Goal: Transaction & Acquisition: Purchase product/service

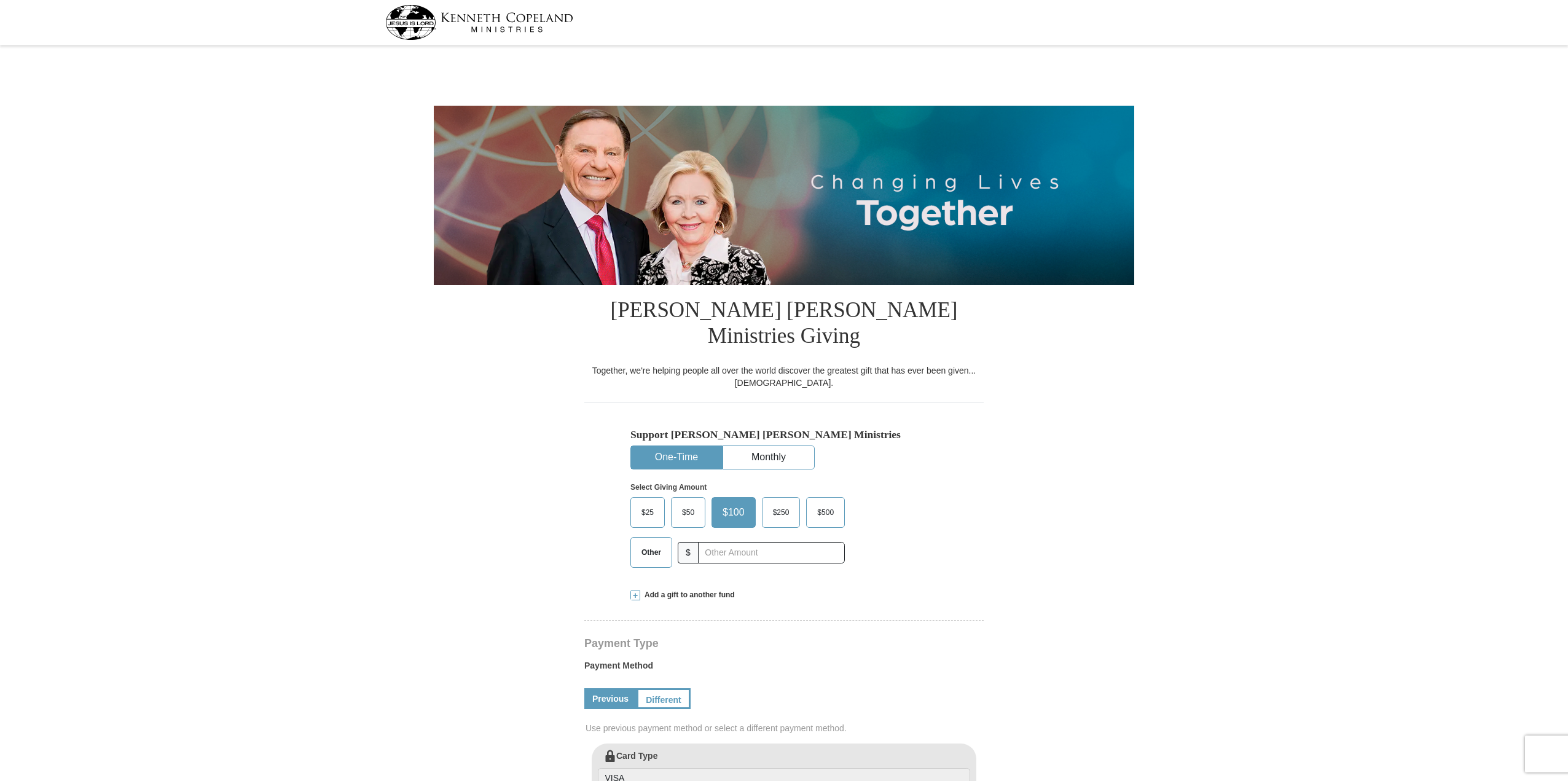
select select "CO"
click at [680, 447] on button "One-Time" at bounding box center [676, 458] width 91 height 23
click at [770, 542] on input "text" at bounding box center [770, 553] width 137 height 21
type input "125.00"
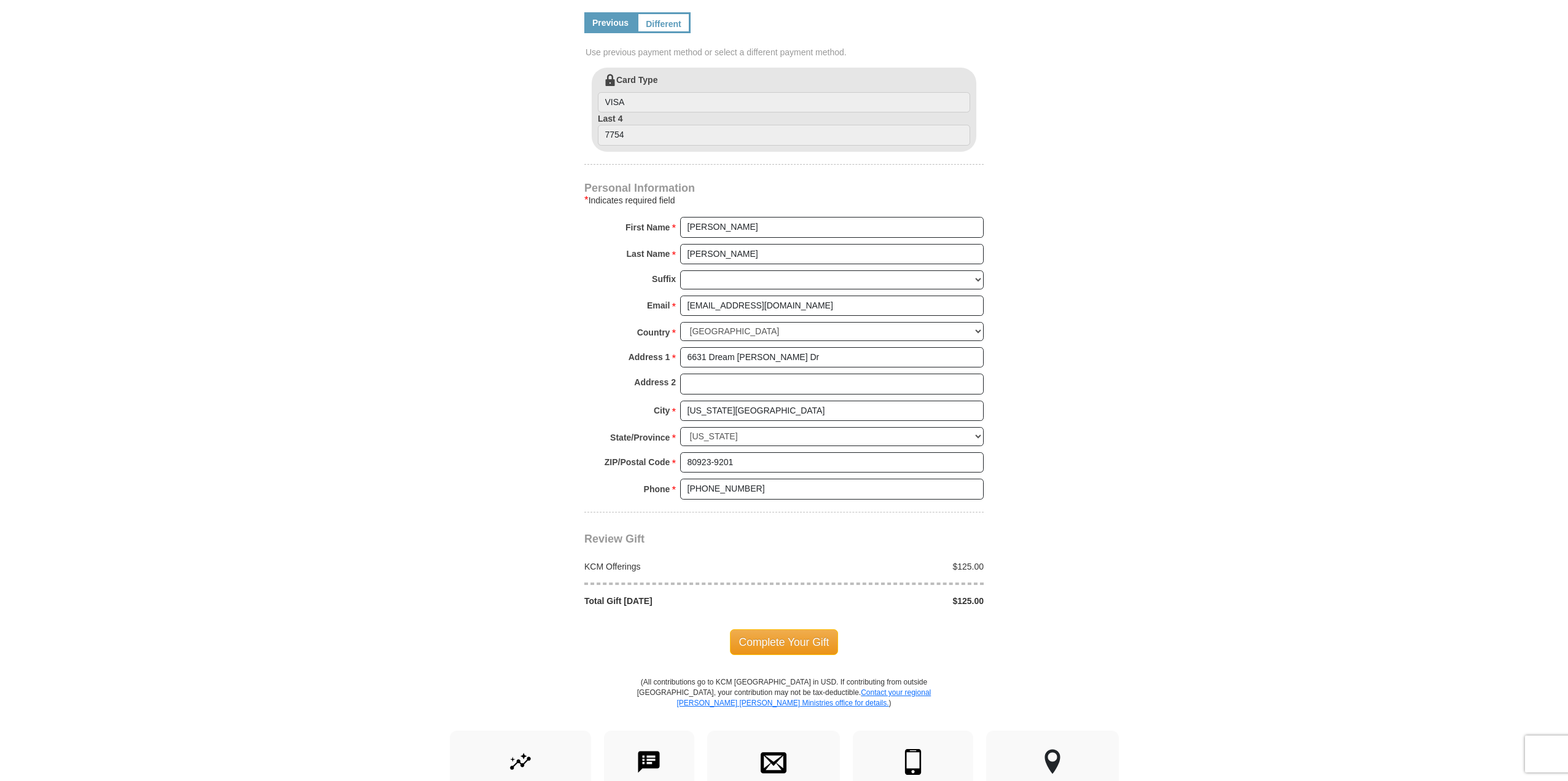
scroll to position [738, 0]
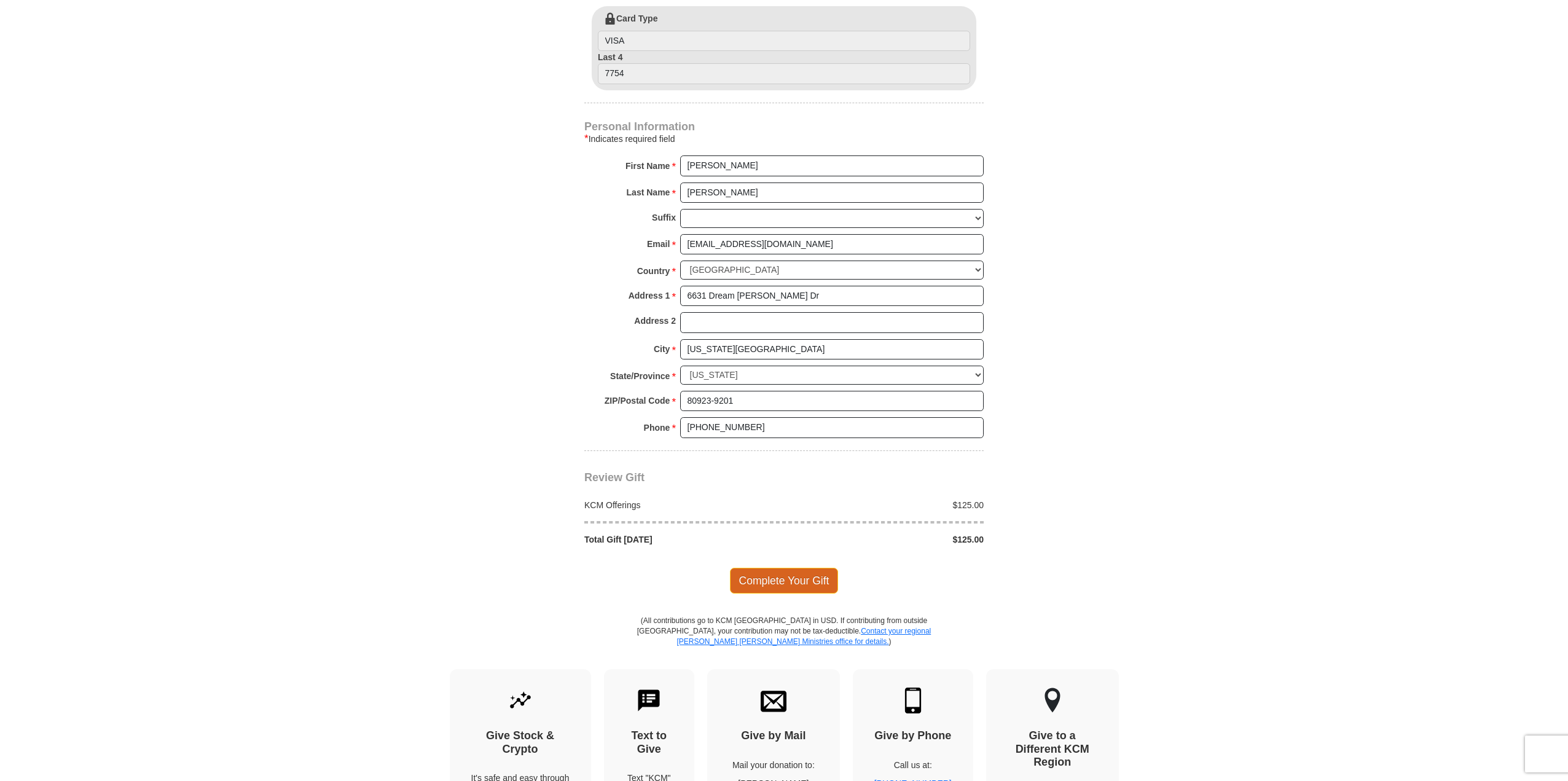
click at [778, 568] on span "Complete Your Gift" at bounding box center [784, 581] width 109 height 25
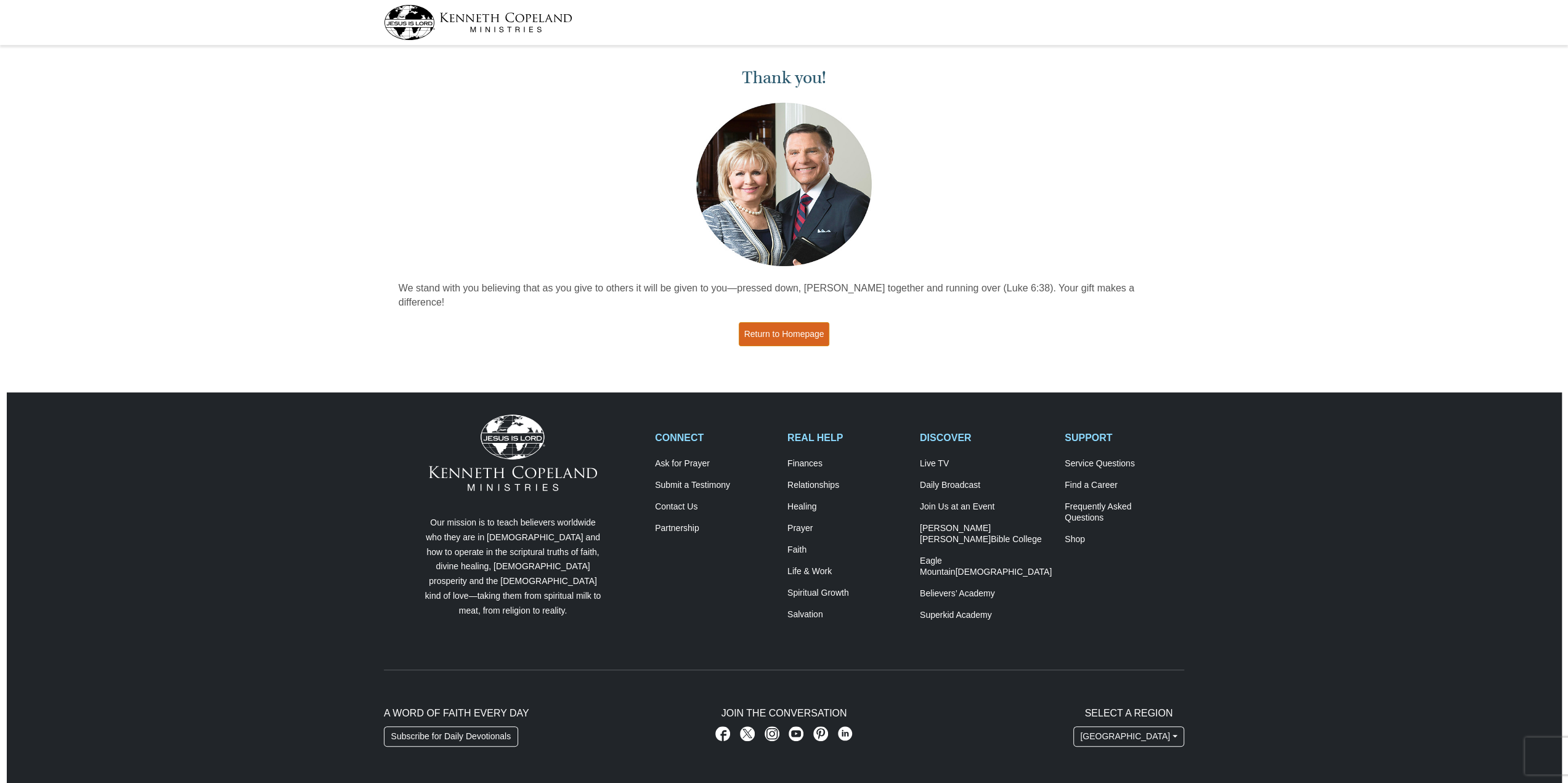
click at [780, 323] on link "Return to Homepage" at bounding box center [784, 334] width 91 height 24
